Goal: Information Seeking & Learning: Learn about a topic

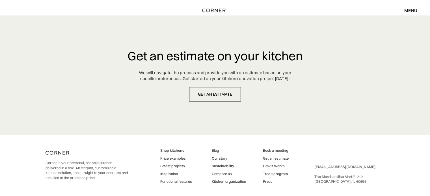
drag, startPoint x: 109, startPoint y: 21, endPoint x: 107, endPoint y: 0, distance: 20.8
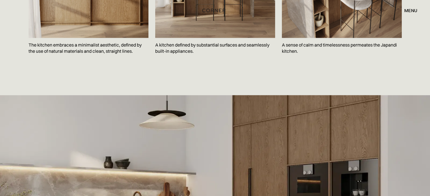
scroll to position [1017, 0]
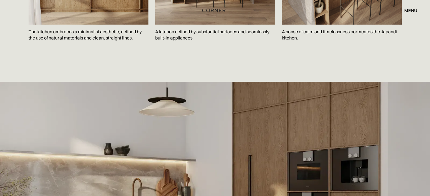
click at [290, 25] on p "A sense of calm and timelessness permeates the Japandi kitchen." at bounding box center [342, 35] width 120 height 21
copy p "A sense of calm and timelessness permeates the Japandi kitchen."
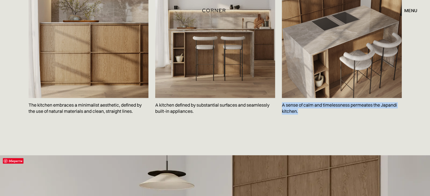
scroll to position [866, 0]
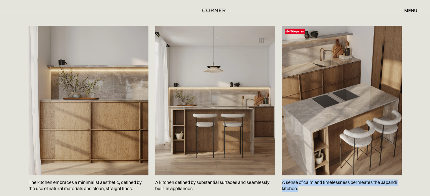
copy p "A sense of calm and timelessness permeates the Japandi kitchen."
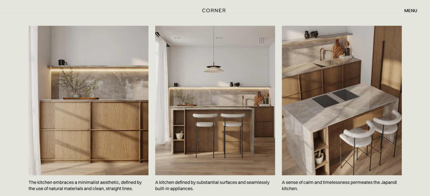
click at [182, 175] on p "A kitchen defined by substantial surfaces and seamlessly built-in appliances." at bounding box center [215, 185] width 120 height 21
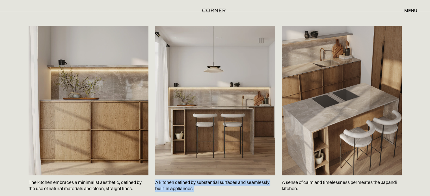
click at [182, 175] on p "A kitchen defined by substantial surfaces and seamlessly built-in appliances." at bounding box center [215, 185] width 120 height 21
copy p "A kitchen defined by substantial surfaces and seamlessly built-in appliances."
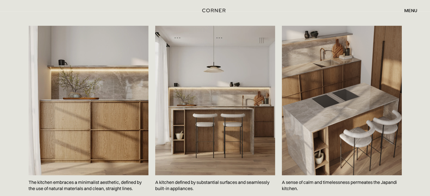
drag, startPoint x: 410, startPoint y: 41, endPoint x: 407, endPoint y: 46, distance: 5.3
click at [410, 42] on div "Зберегти The kitchen embraces a minimalist aesthetic, defined by the use of nat…" at bounding box center [215, 122] width 430 height 221
